Goal: Download file/media

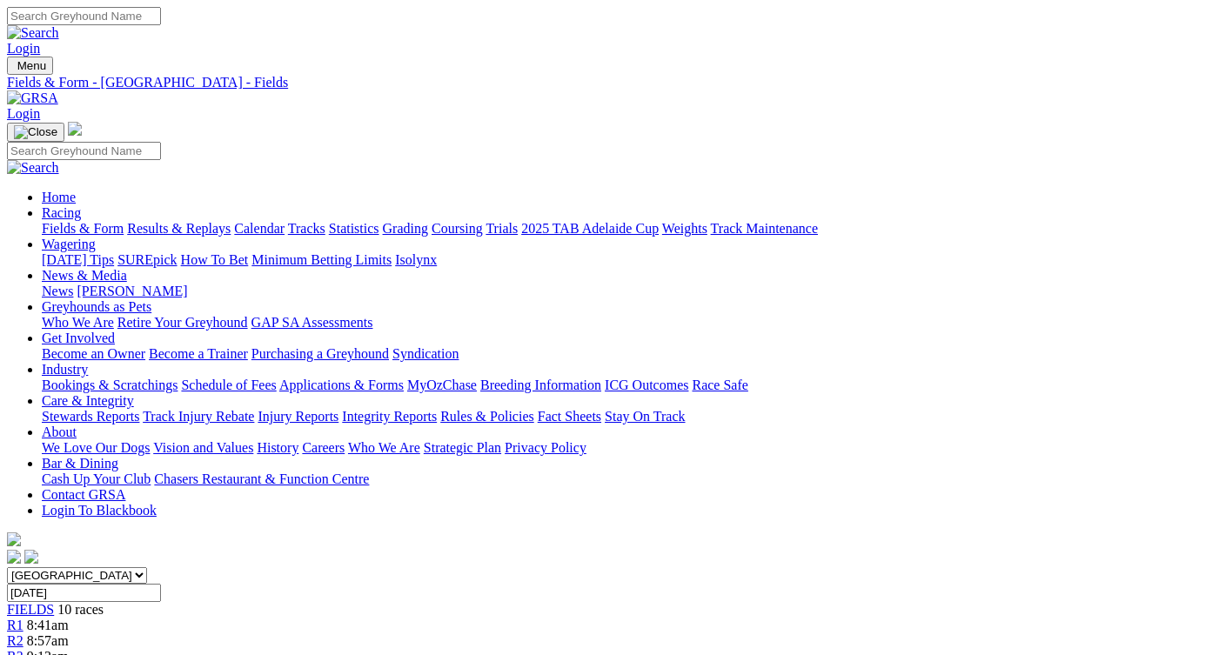
scroll to position [2041, 0]
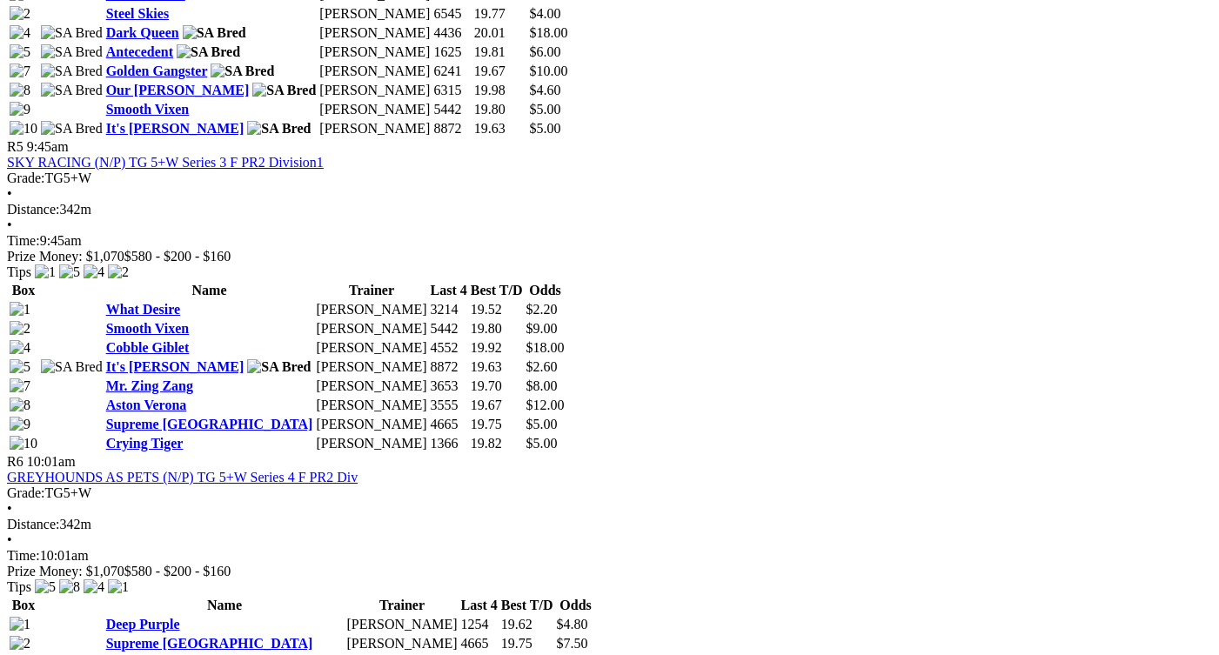
scroll to position [2011, 0]
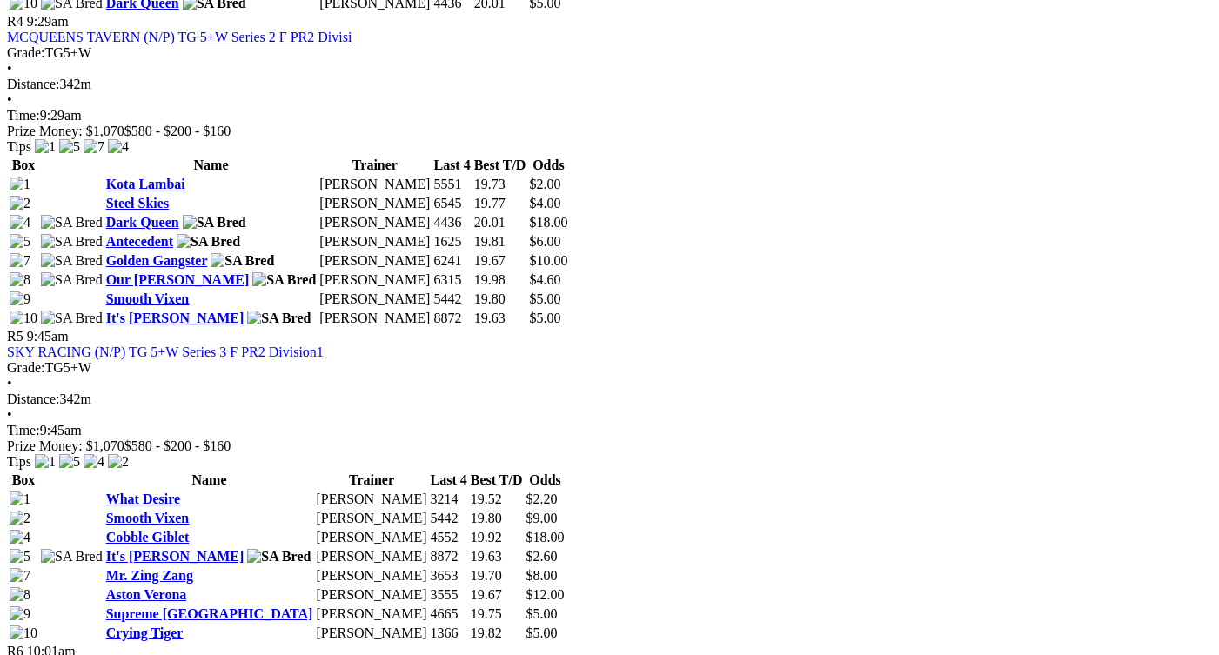
scroll to position [1938, 0]
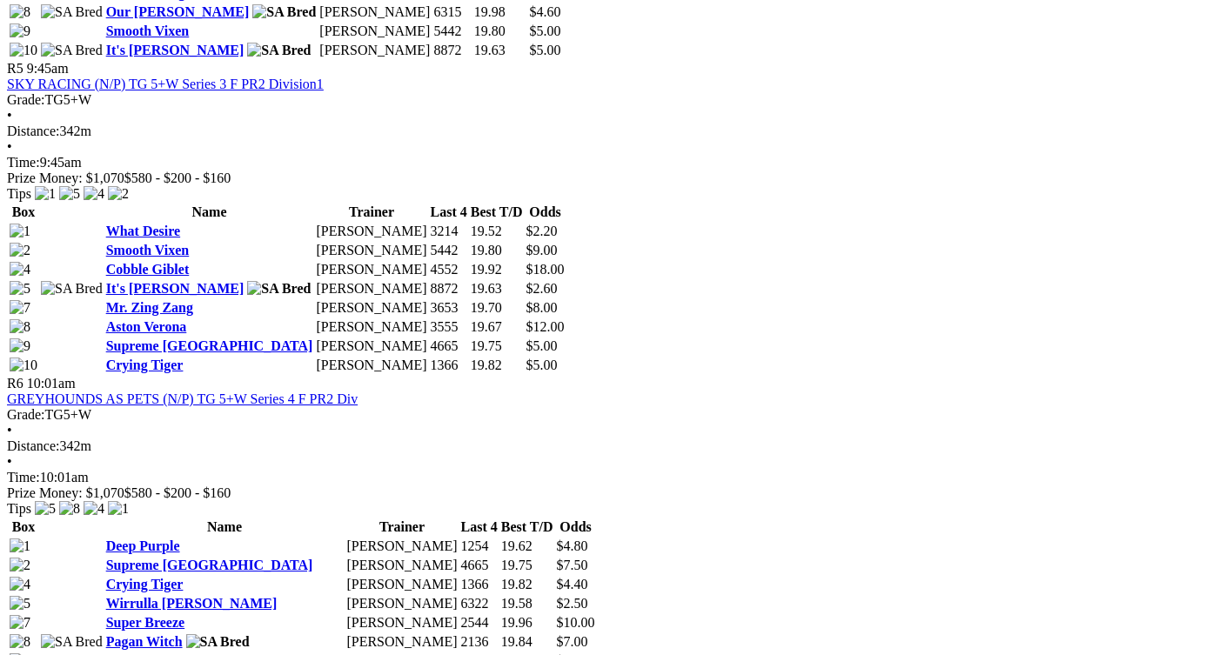
scroll to position [2236, 0]
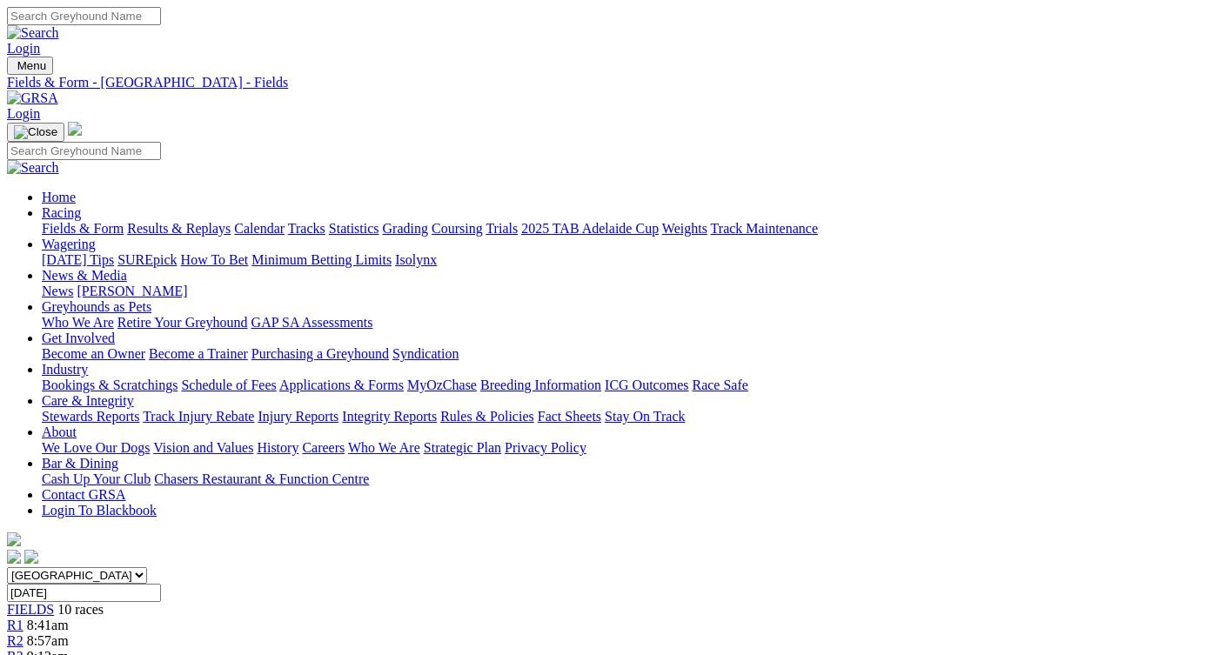
click at [927, 227] on link "CSV (Excel)" at bounding box center [905, 219] width 71 height 15
